Goal: Task Accomplishment & Management: Manage account settings

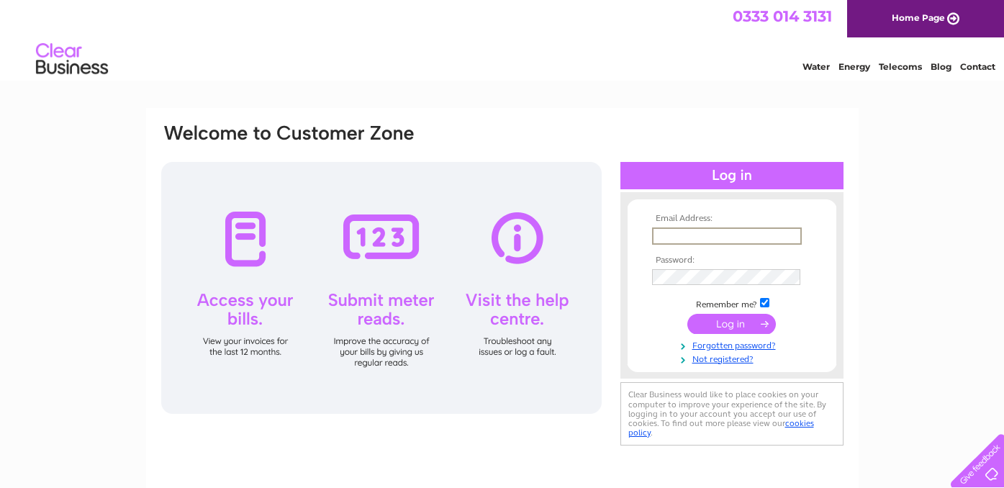
click at [712, 229] on input "text" at bounding box center [727, 235] width 150 height 17
type input "[DOMAIN_NAME][EMAIL_ADDRESS][DOMAIN_NAME]"
click at [710, 325] on input "submit" at bounding box center [731, 324] width 89 height 20
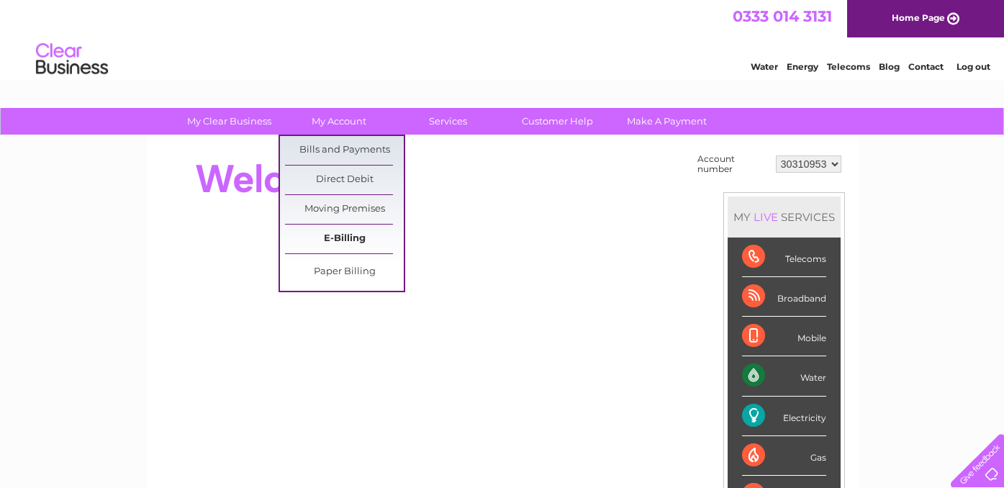
click at [341, 237] on link "E-Billing" at bounding box center [344, 239] width 119 height 29
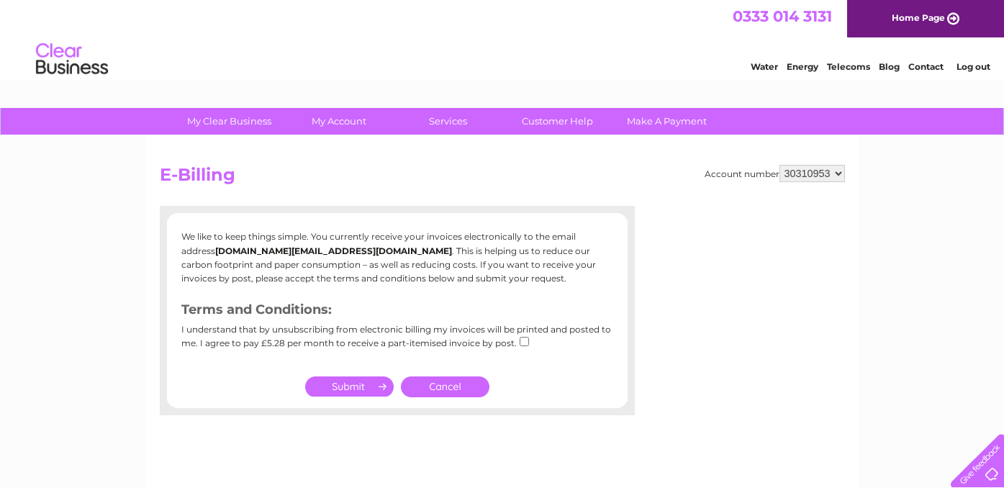
click at [583, 152] on div "Account number 30310953 E-Billing We like to keep things simple. You currently …" at bounding box center [502, 337] width 713 height 403
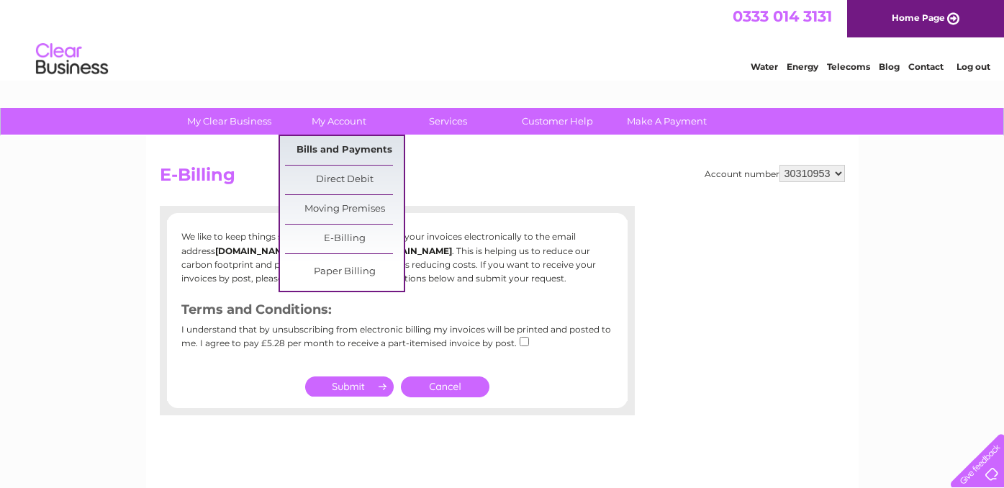
click at [348, 150] on link "Bills and Payments" at bounding box center [344, 150] width 119 height 29
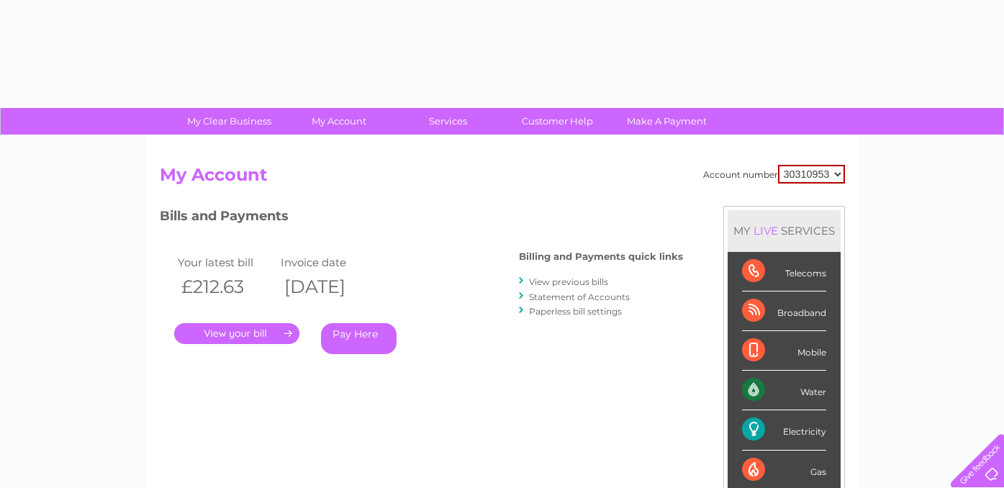
click at [352, 144] on div "Account number 30310953 My Account MY LIVE SERVICES Telecoms Broadband Mobile W…" at bounding box center [502, 374] width 713 height 476
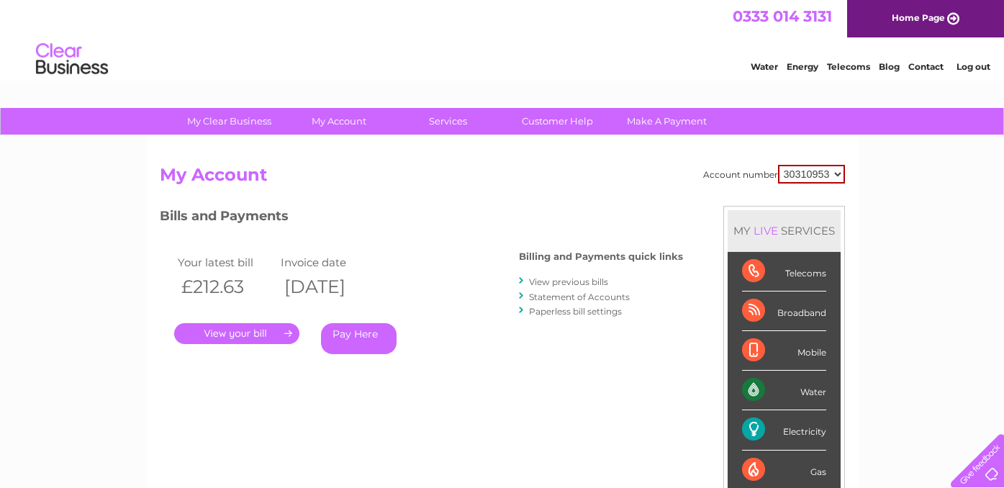
click at [368, 333] on link "Pay Here" at bounding box center [359, 338] width 76 height 31
click at [256, 325] on link "." at bounding box center [236, 333] width 125 height 21
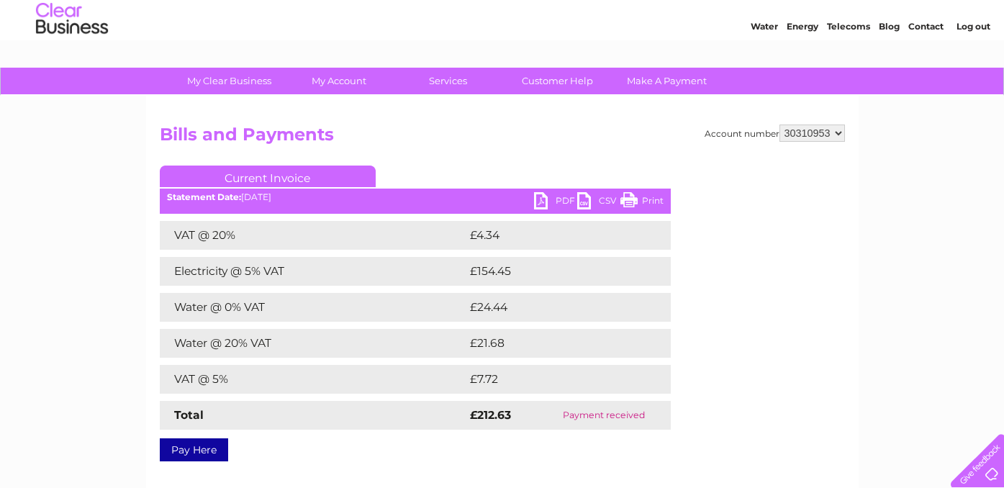
scroll to position [46, 0]
